Goal: Contribute content: Add original content to the website for others to see

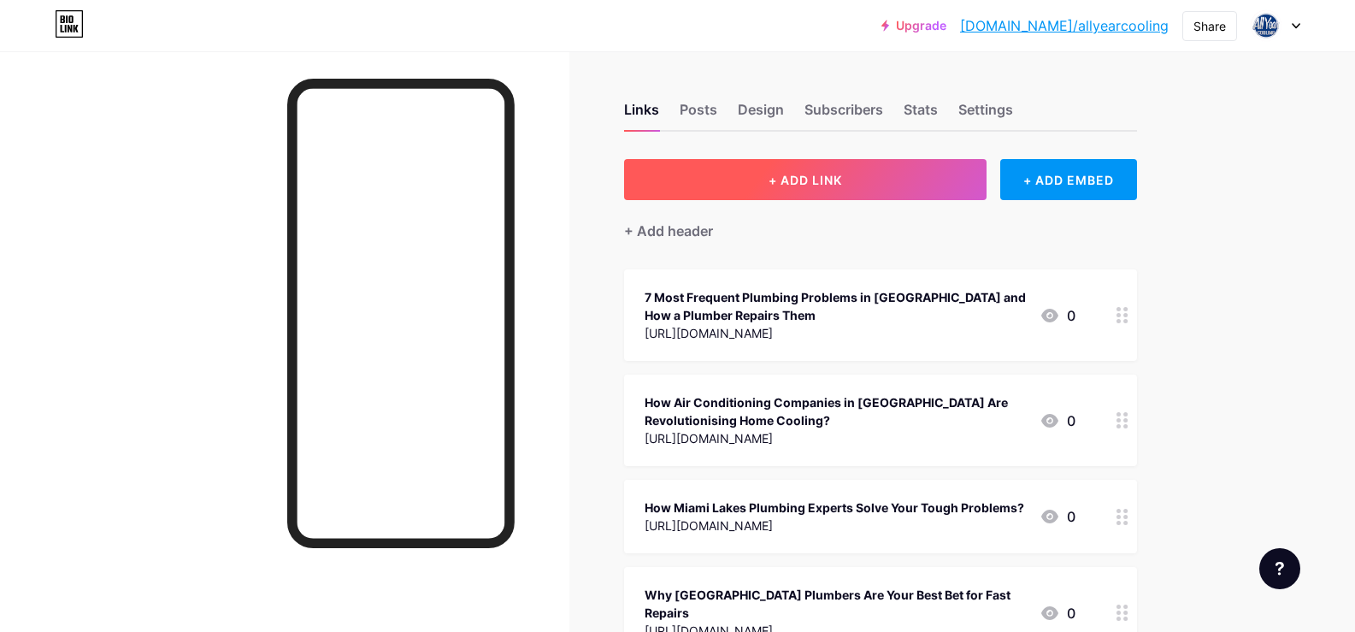
click at [860, 192] on button "+ ADD LINK" at bounding box center [805, 179] width 363 height 41
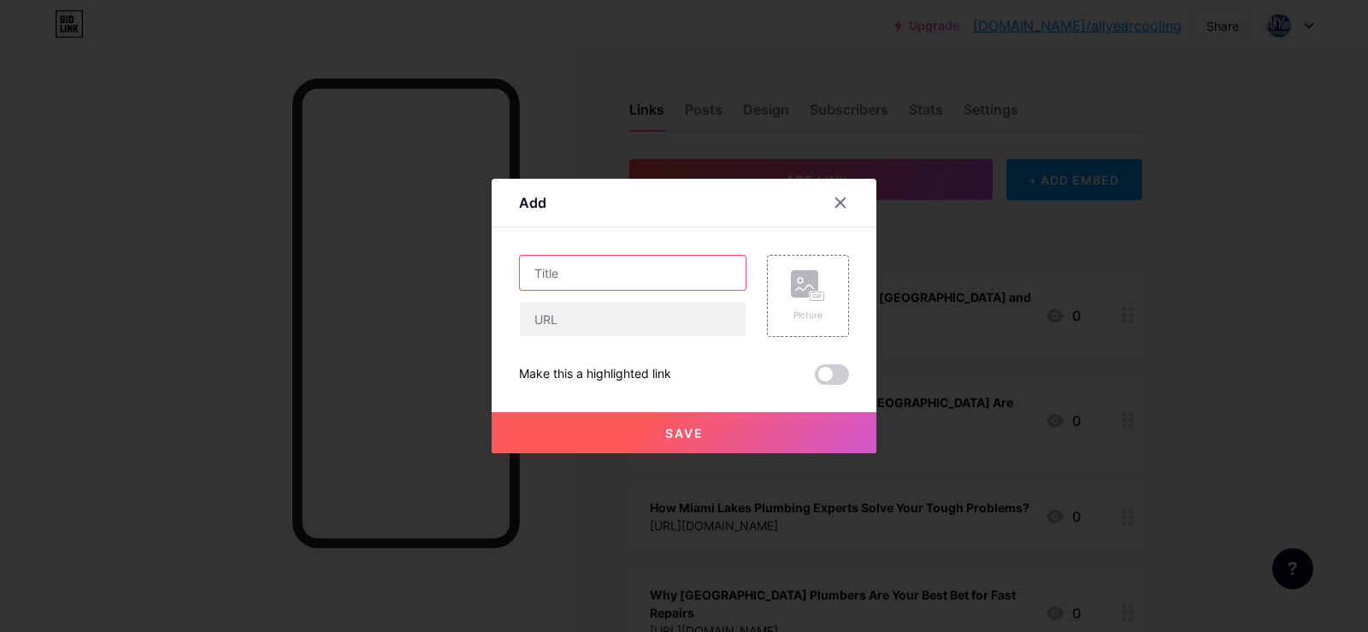
click at [616, 268] on input "text" at bounding box center [633, 273] width 226 height 34
click at [563, 272] on input "text" at bounding box center [633, 273] width 226 height 34
paste input "Why [GEOGRAPHIC_DATA] Plumbing is the Backbone of Home Comfort?"
type input "Why [GEOGRAPHIC_DATA] Plumbing is the Backbone of Home Comfort?"
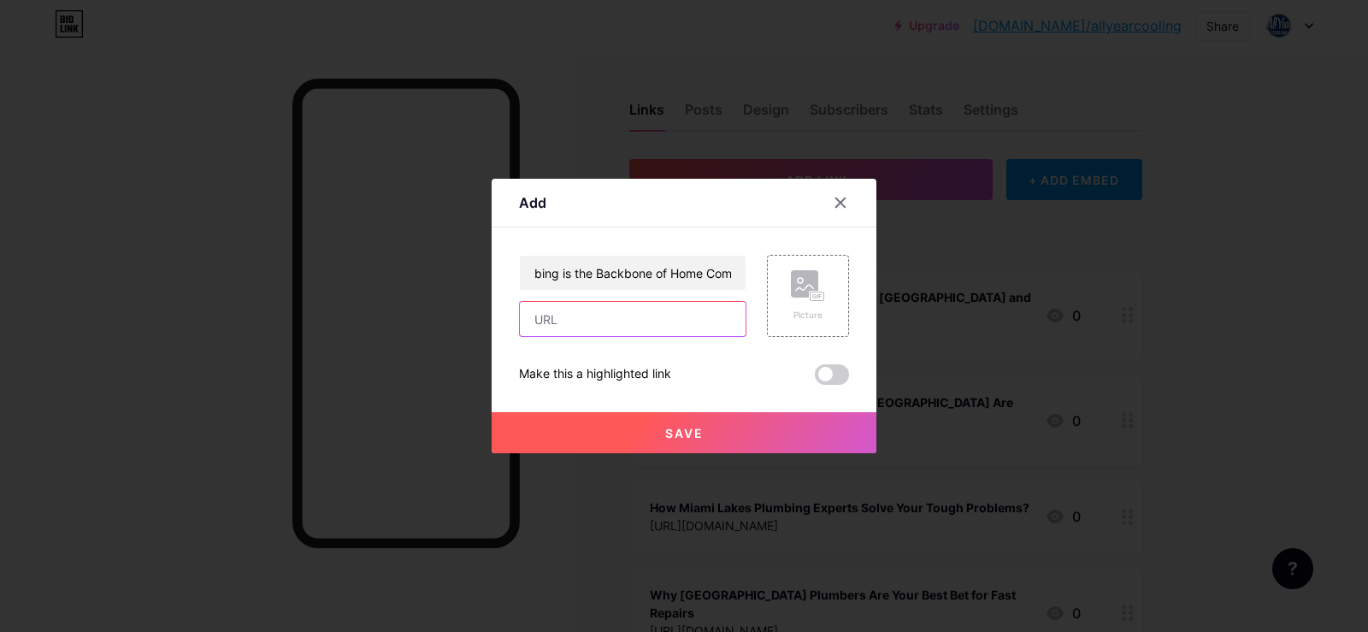
scroll to position [0, 0]
click at [569, 321] on input "text" at bounding box center [633, 319] width 226 height 34
paste input "[URL][DOMAIN_NAME]"
type input "[URL][DOMAIN_NAME]"
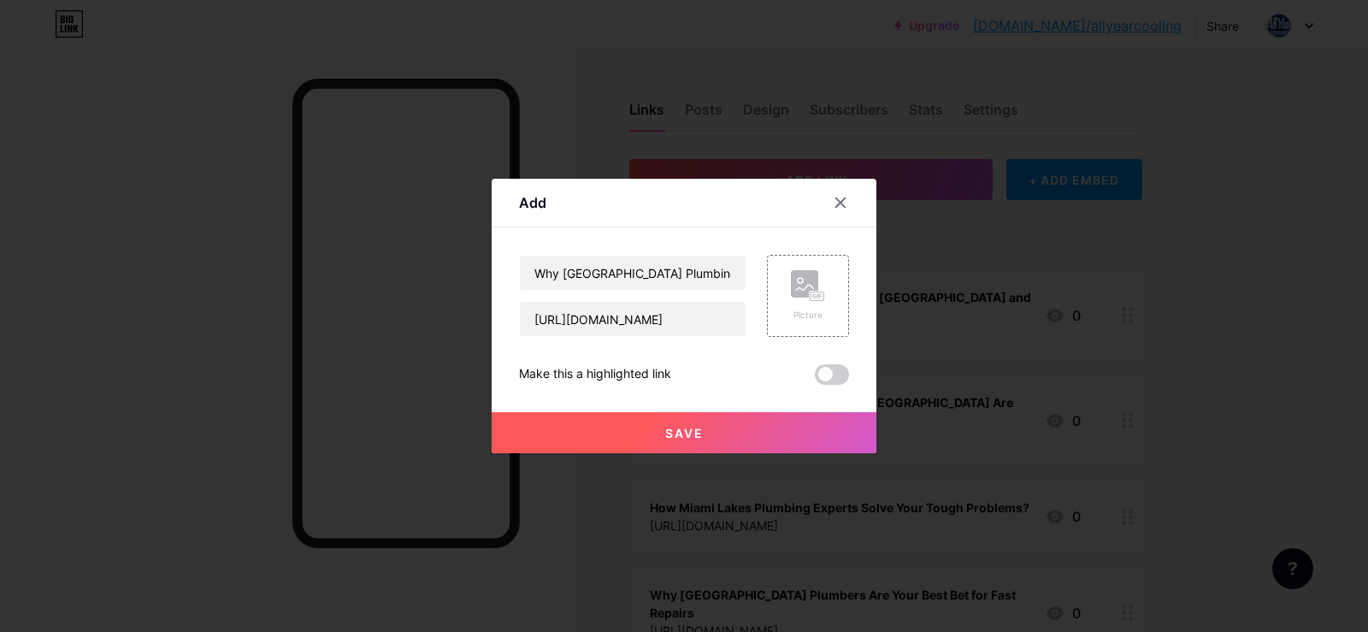
click at [688, 431] on span "Save" at bounding box center [684, 433] width 38 height 15
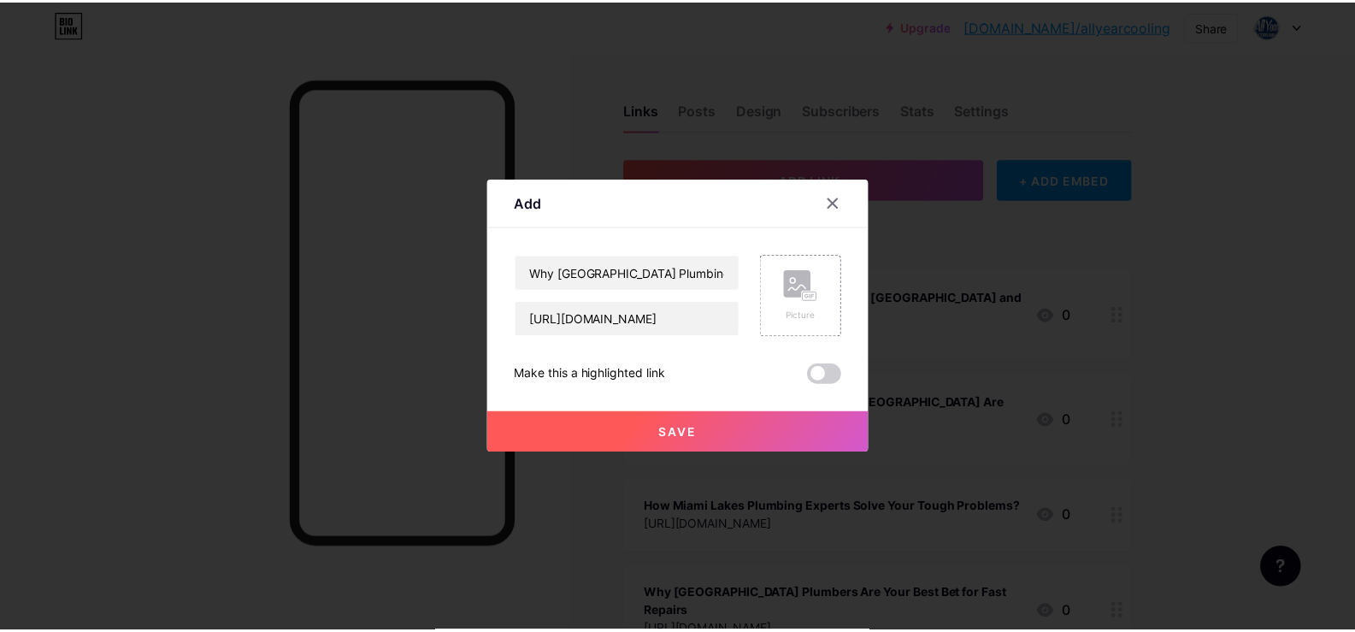
scroll to position [0, 0]
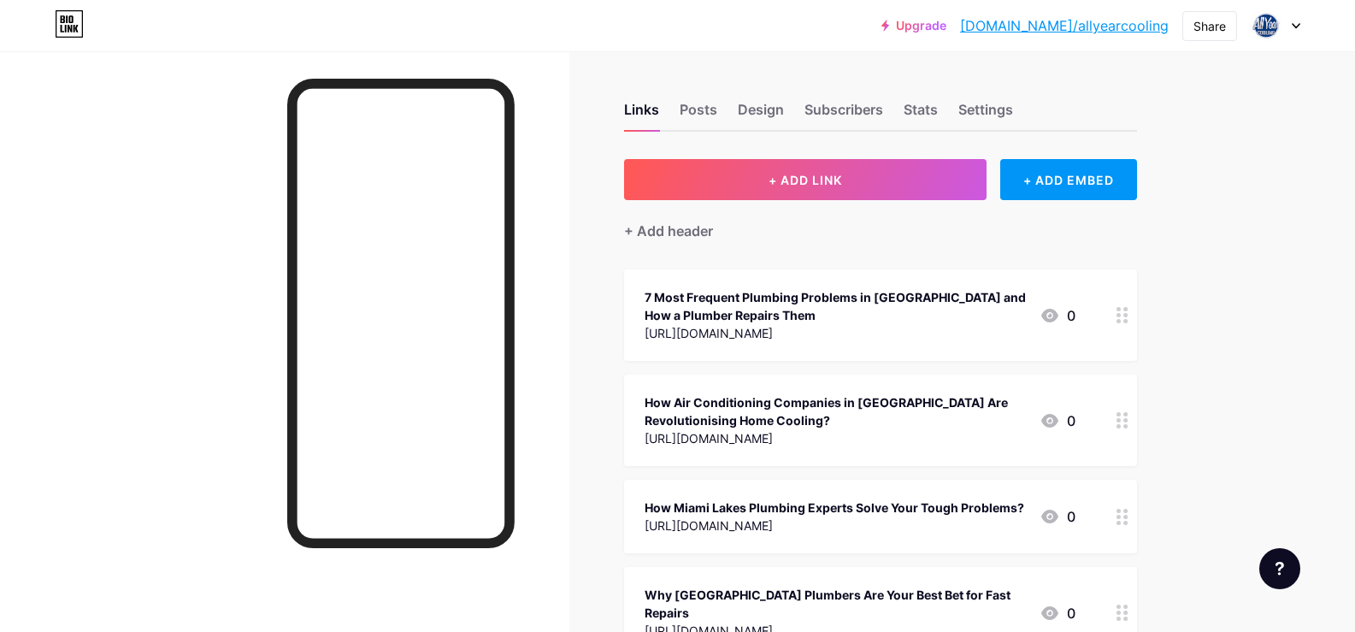
click at [1125, 28] on link "[DOMAIN_NAME]/allyearcooling" at bounding box center [1064, 25] width 209 height 21
